Goal: Information Seeking & Learning: Learn about a topic

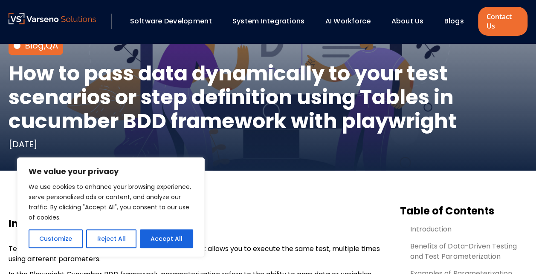
scroll to position [150, 0]
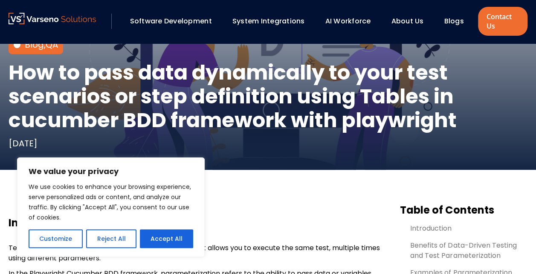
click at [167, 238] on button "Accept All" at bounding box center [166, 239] width 53 height 19
checkbox input "true"
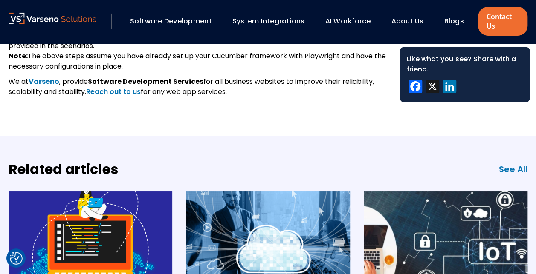
scroll to position [3097, 0]
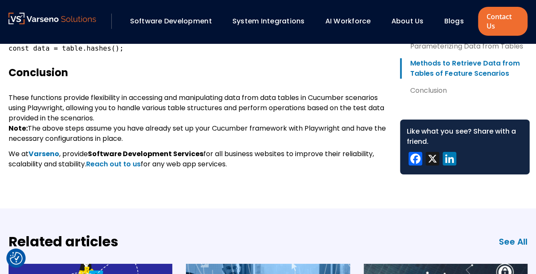
scroll to position [3019, 0]
